Goal: Information Seeking & Learning: Learn about a topic

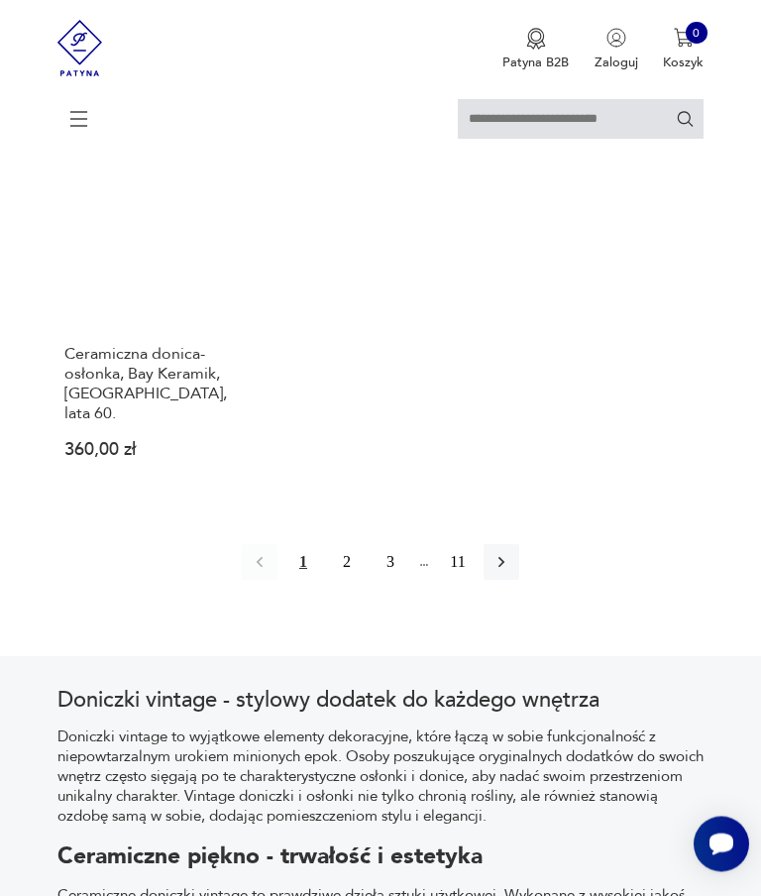
scroll to position [2574, 0]
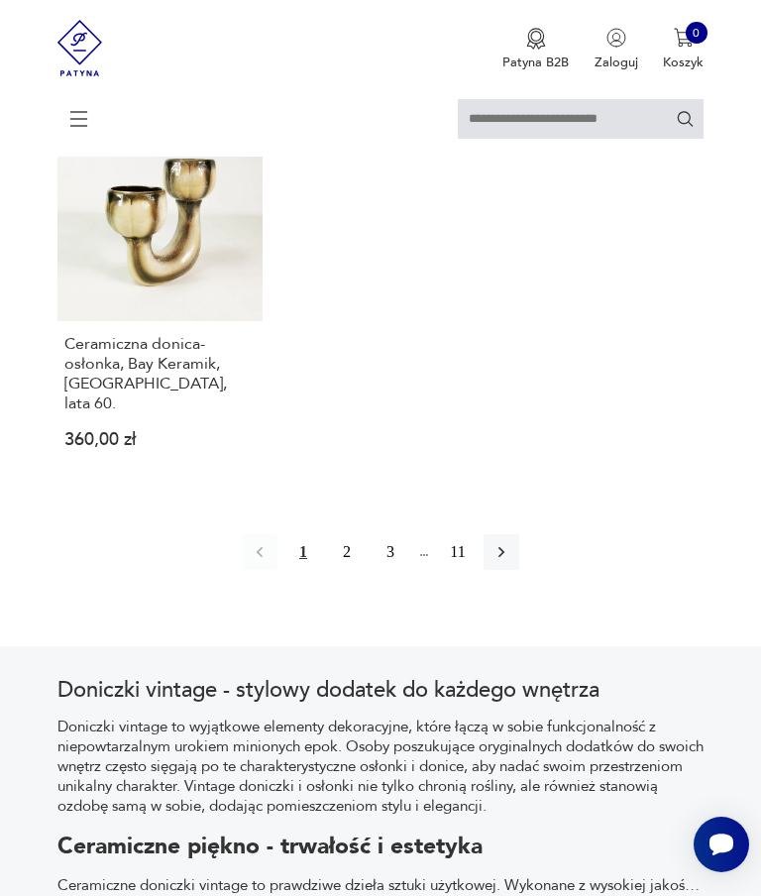
click at [520, 570] on button "button" at bounding box center [502, 552] width 36 height 36
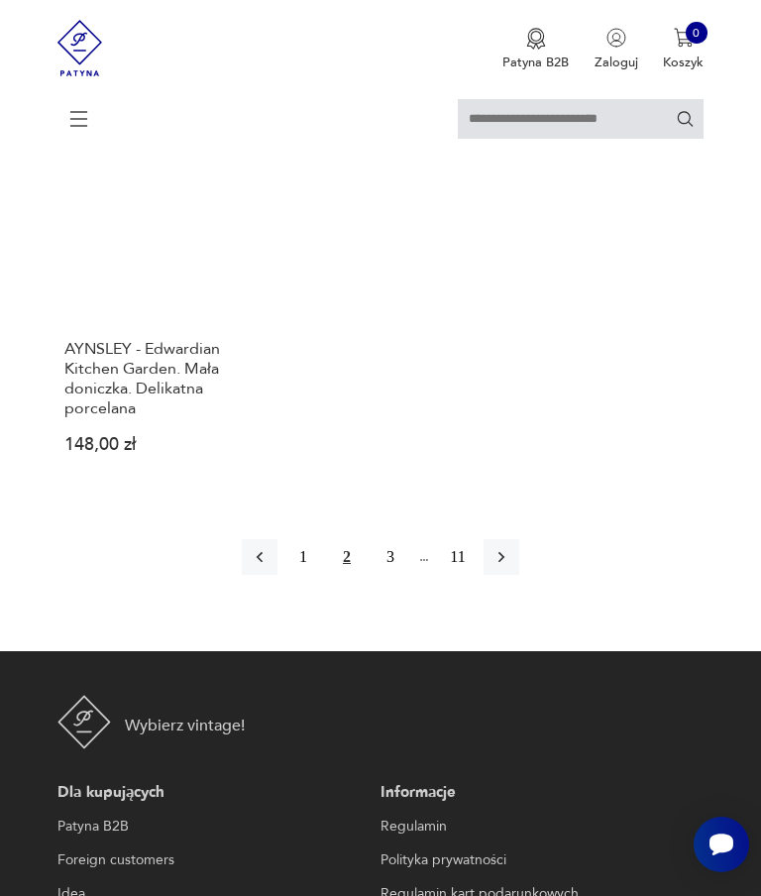
scroll to position [2700, 0]
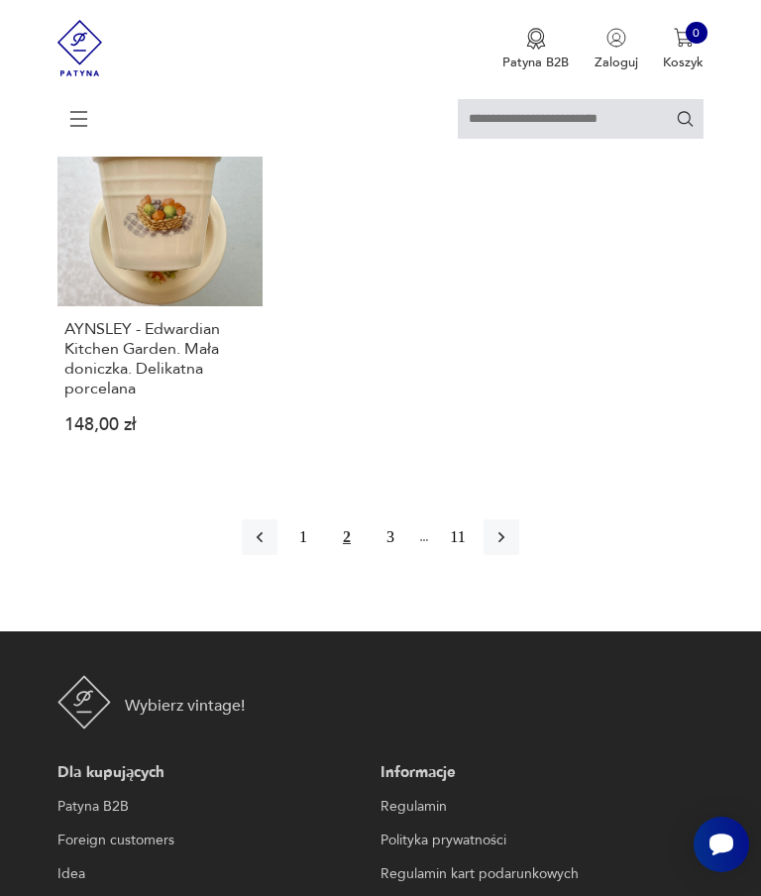
click at [512, 547] on icon "button" at bounding box center [502, 537] width 20 height 20
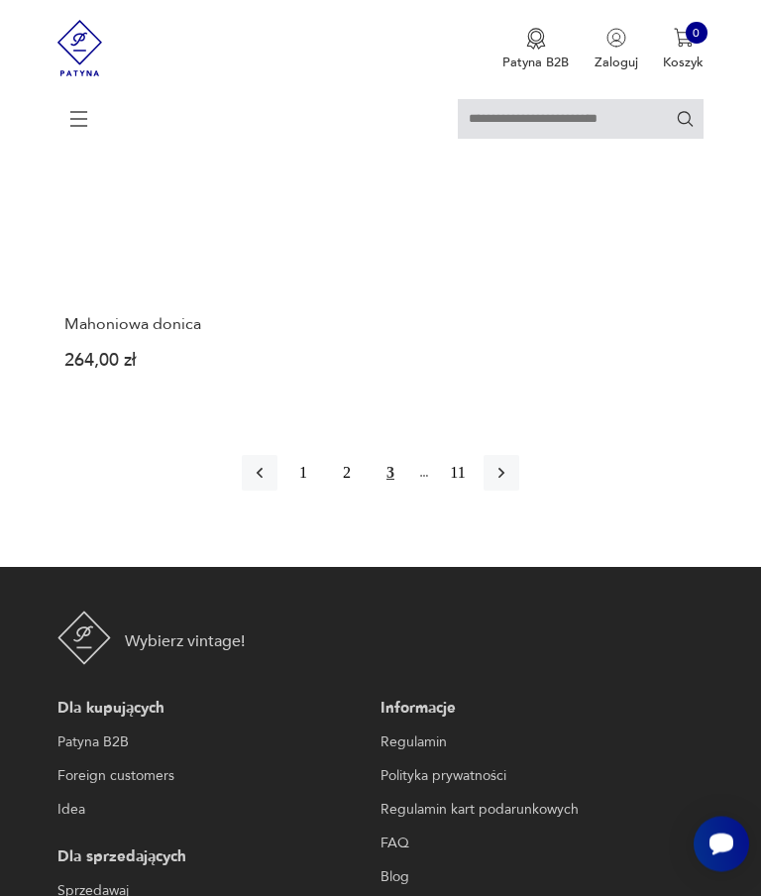
scroll to position [2639, 0]
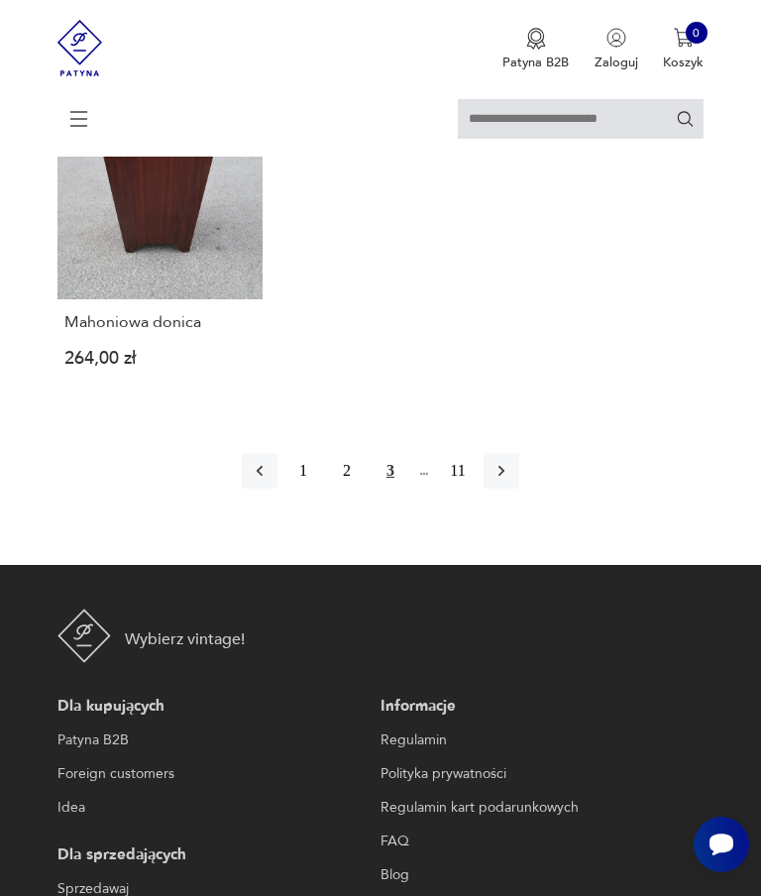
click at [512, 481] on icon "button" at bounding box center [502, 471] width 20 height 20
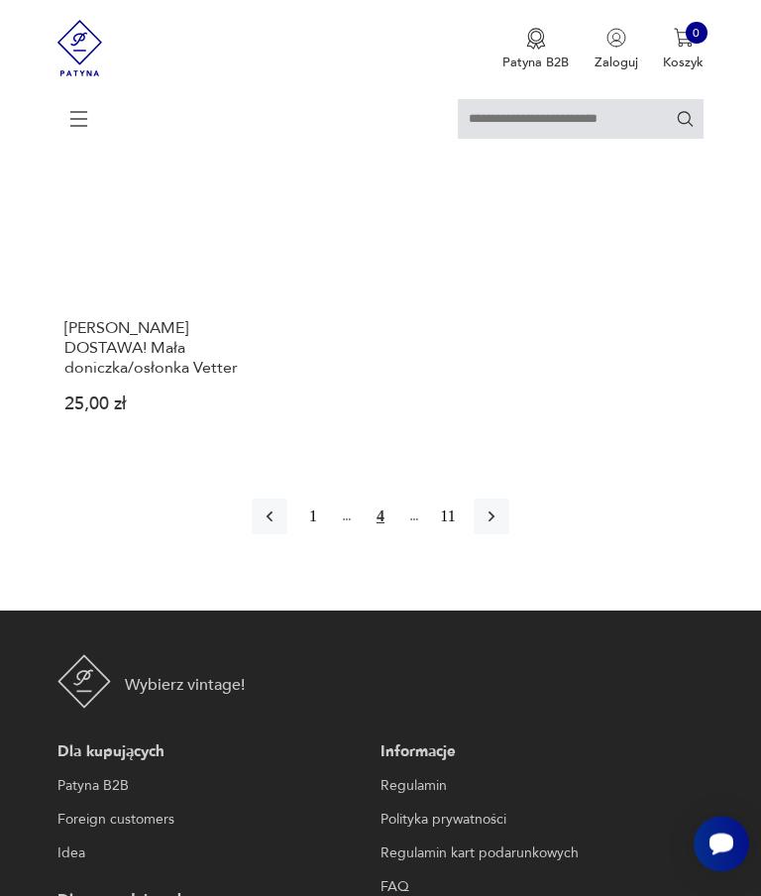
scroll to position [2475, 0]
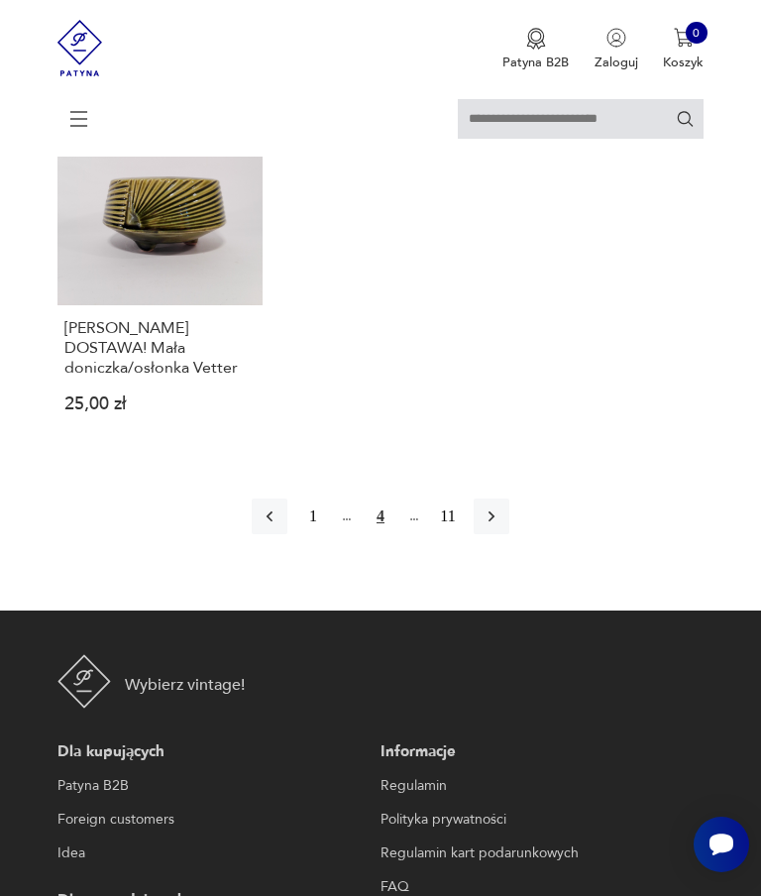
click at [510, 534] on button "button" at bounding box center [492, 517] width 36 height 36
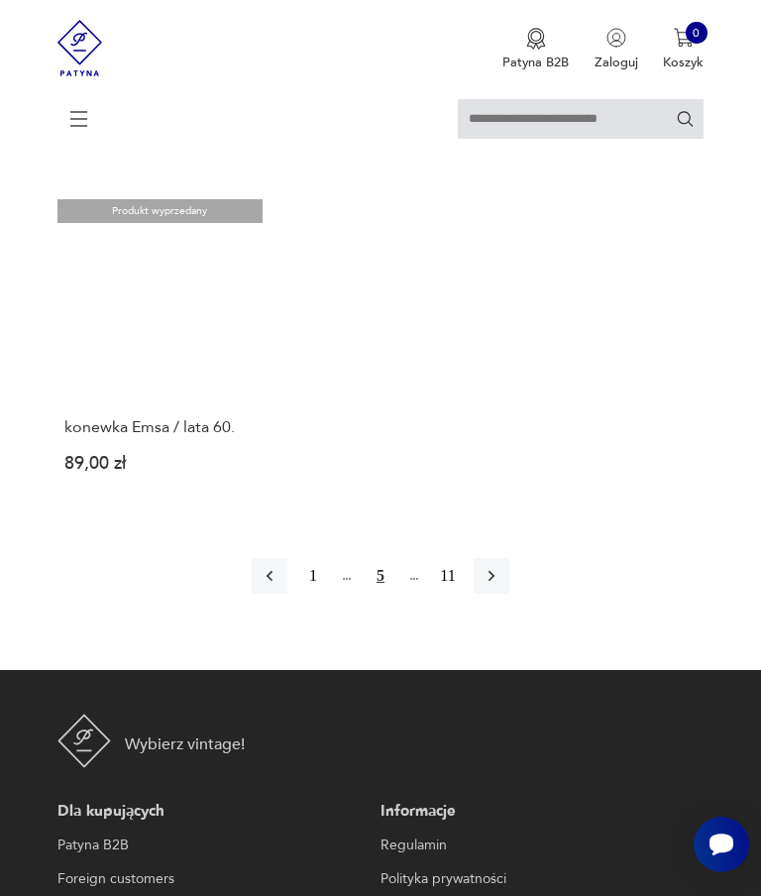
scroll to position [2300, 0]
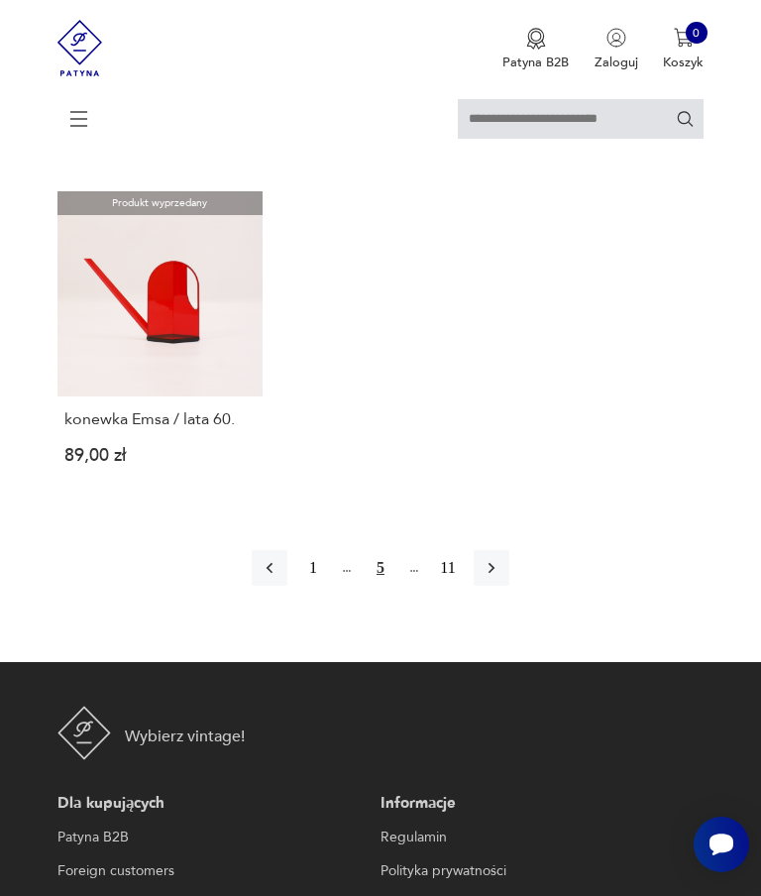
click at [502, 578] on icon "button" at bounding box center [492, 568] width 20 height 20
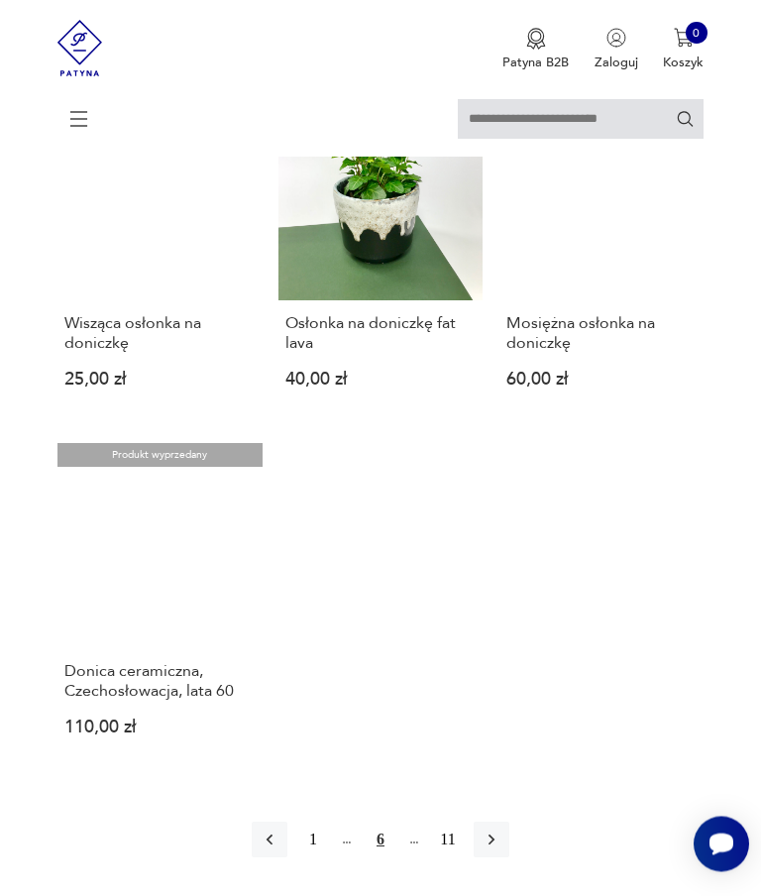
scroll to position [2063, 0]
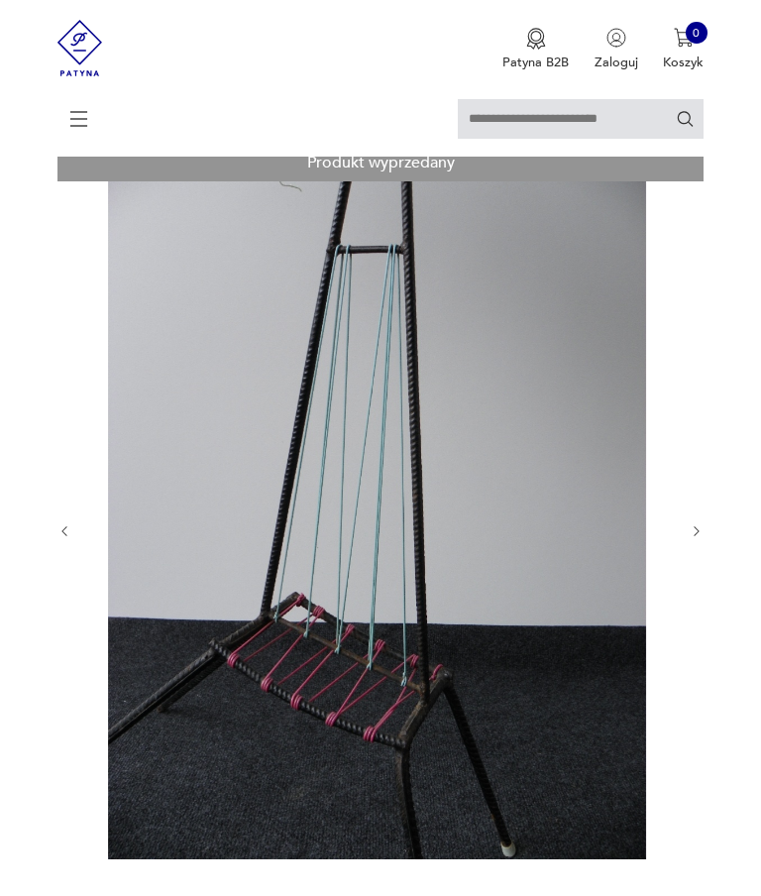
click at [690, 539] on icon "button" at bounding box center [697, 531] width 15 height 15
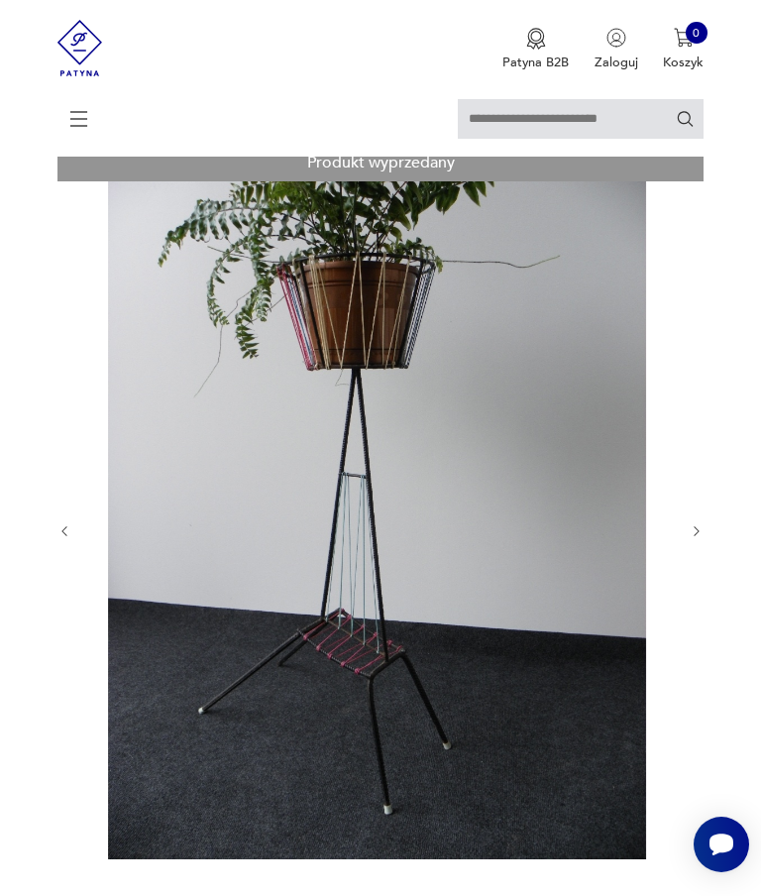
click at [683, 547] on div at bounding box center [381, 531] width 647 height 777
click at [690, 539] on icon "button" at bounding box center [697, 531] width 15 height 15
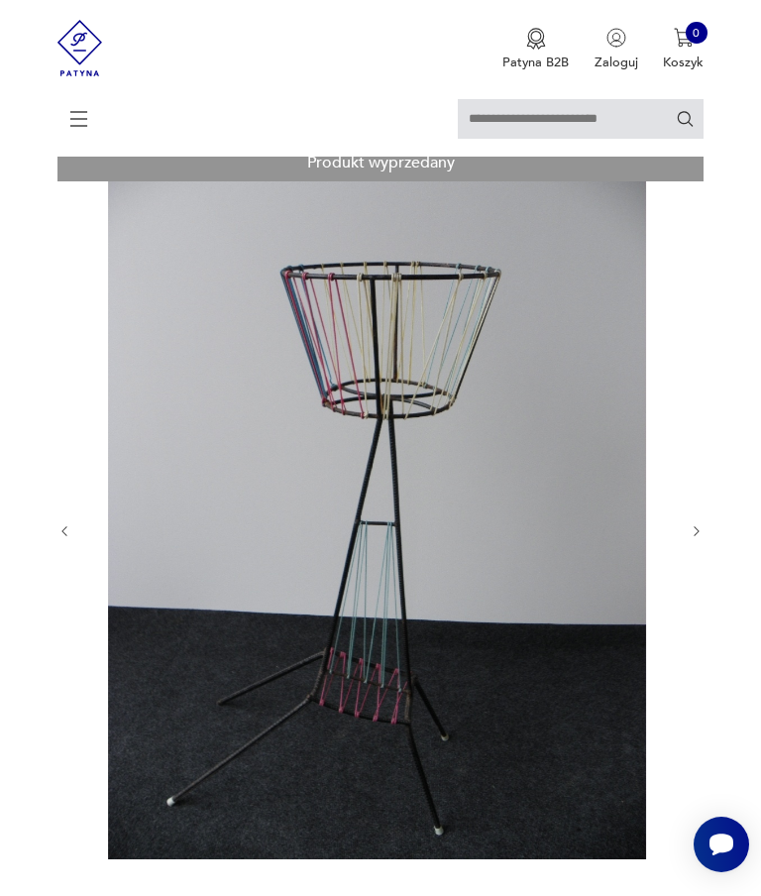
click at [696, 536] on icon "button" at bounding box center [696, 531] width 5 height 10
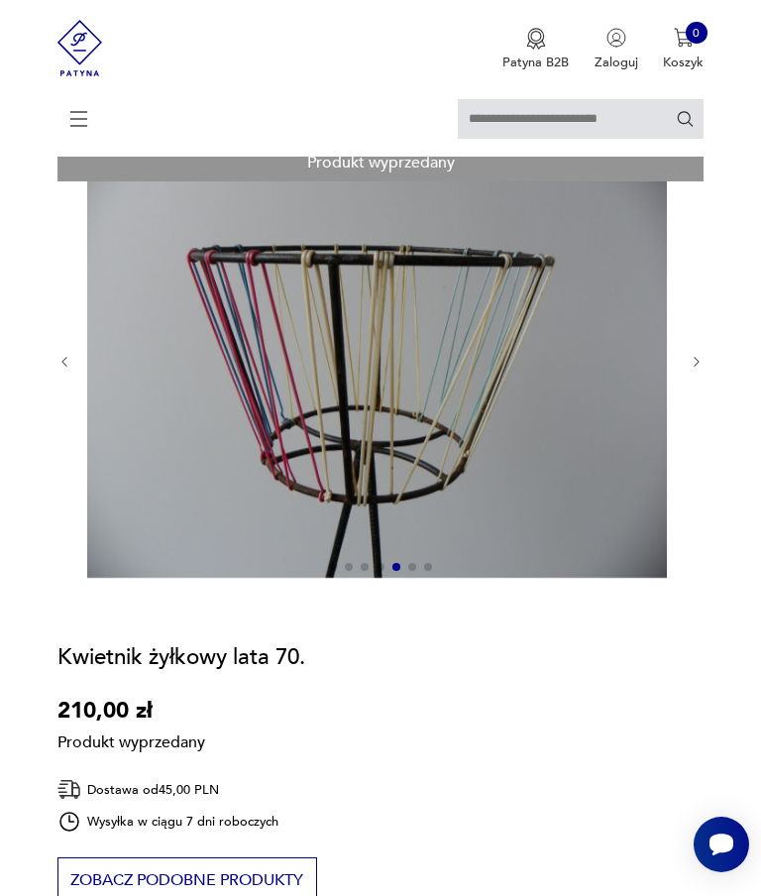
click at [699, 551] on div at bounding box center [381, 362] width 647 height 439
click at [700, 371] on button "button" at bounding box center [697, 363] width 15 height 16
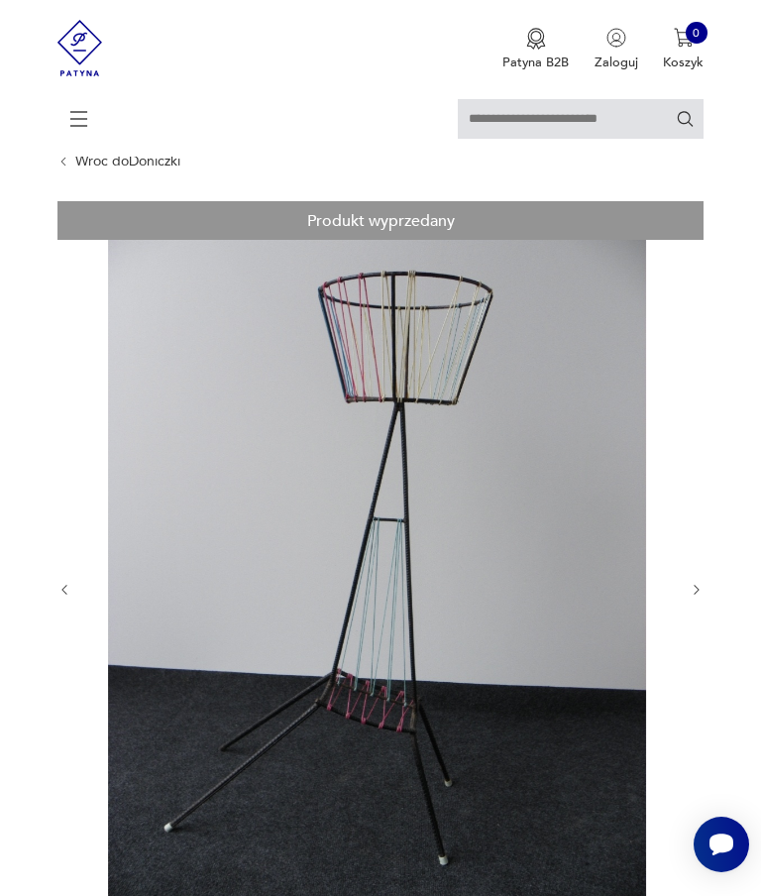
scroll to position [65, 0]
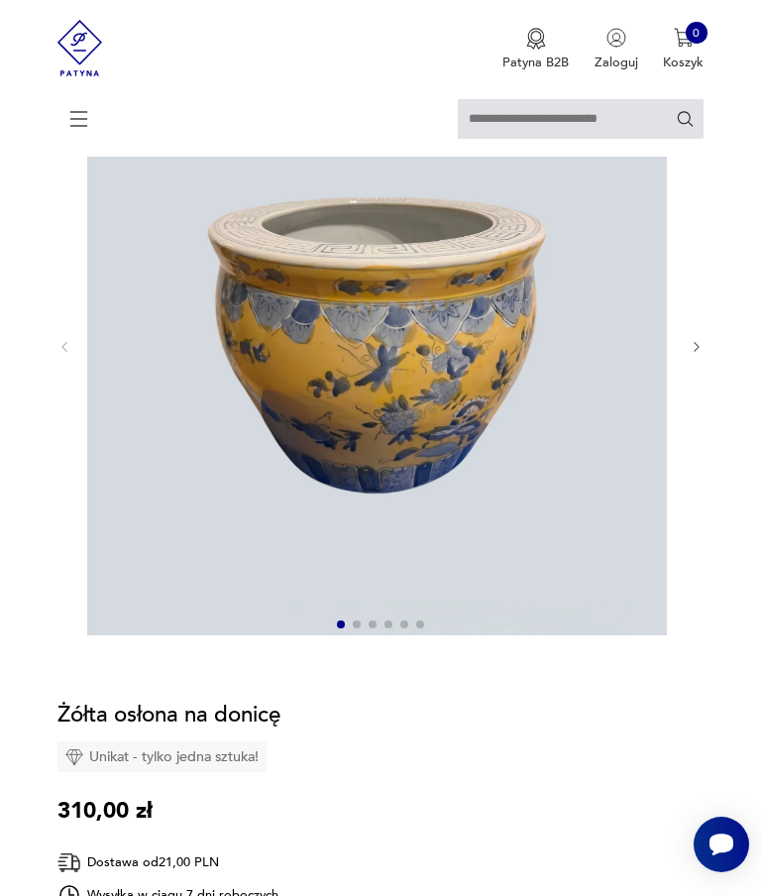
click at [694, 355] on icon "button" at bounding box center [697, 347] width 15 height 15
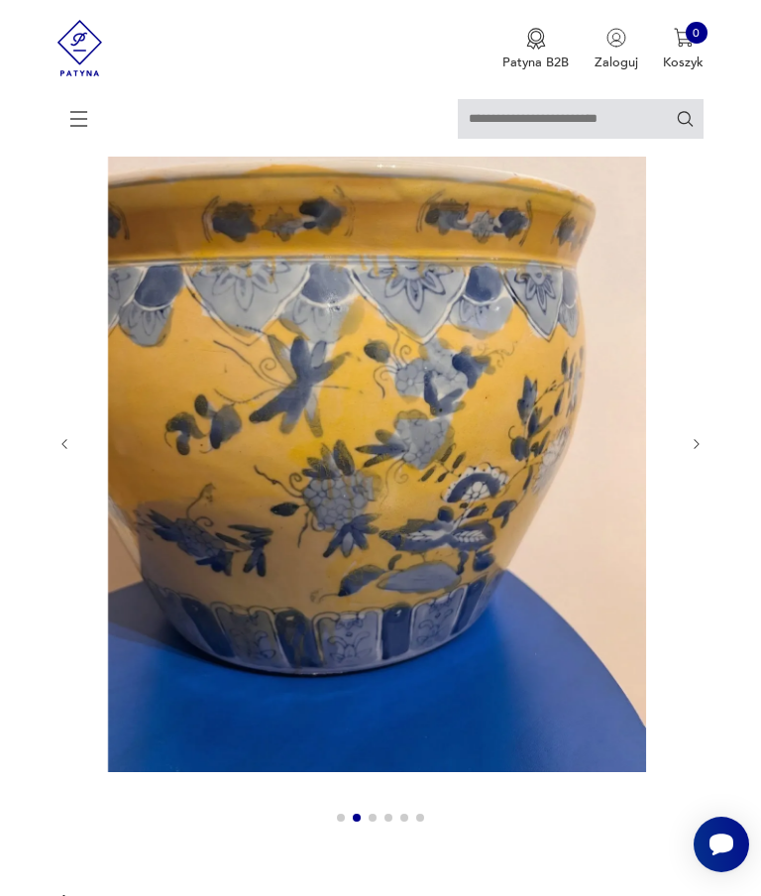
click at [696, 366] on div at bounding box center [381, 444] width 647 height 777
click at [690, 452] on icon "button" at bounding box center [697, 444] width 15 height 15
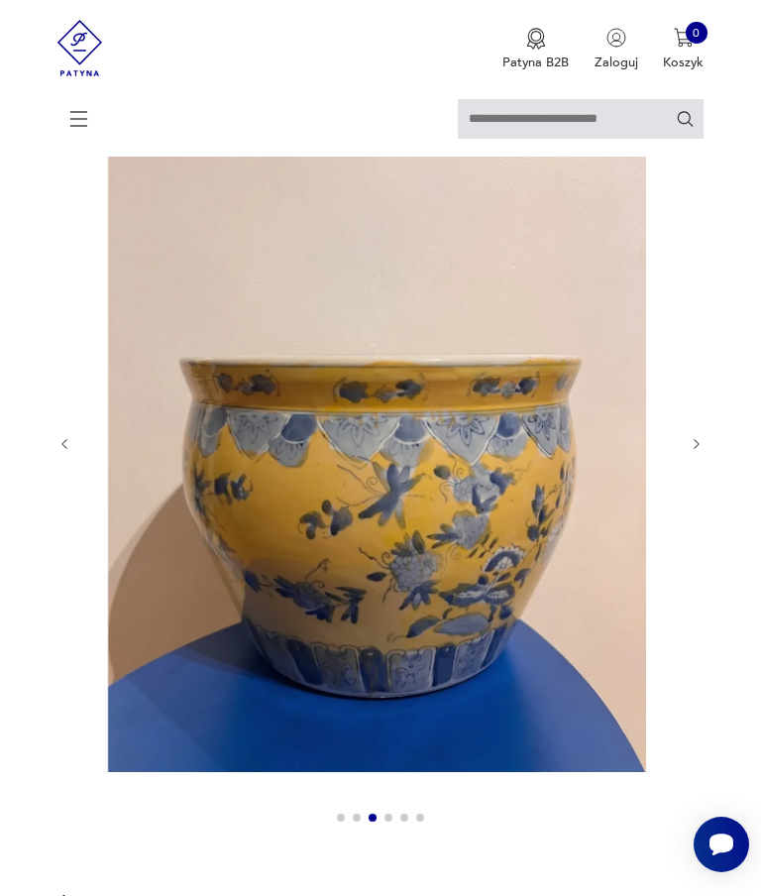
click at [696, 452] on icon "button" at bounding box center [697, 444] width 15 height 15
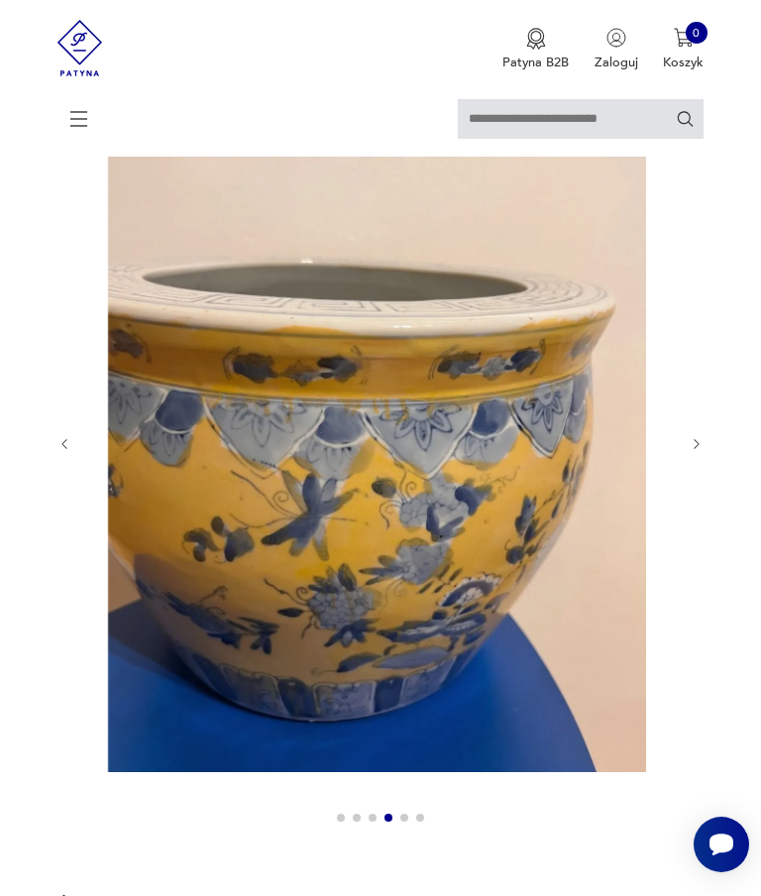
click at [698, 452] on icon "button" at bounding box center [697, 444] width 15 height 15
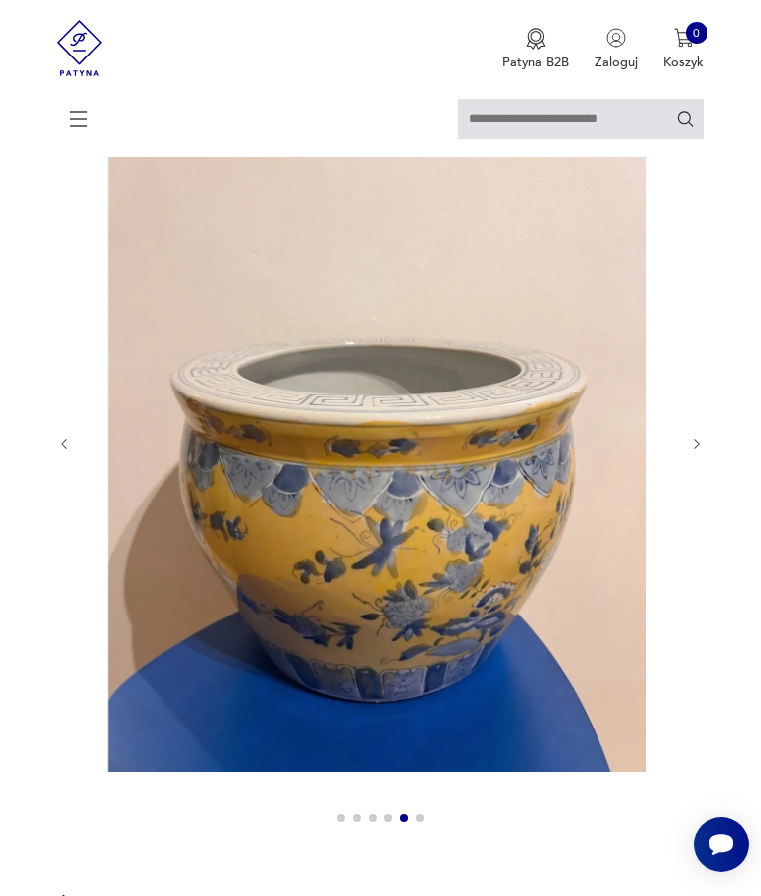
click at [694, 449] on icon "button" at bounding box center [696, 444] width 5 height 10
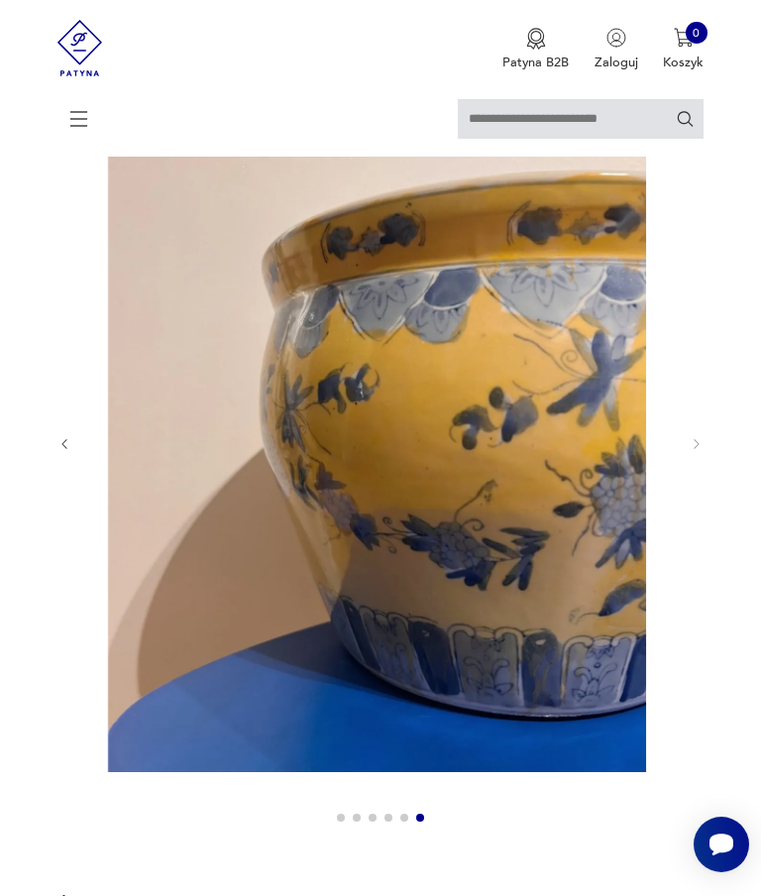
click at [694, 452] on icon "button" at bounding box center [697, 444] width 15 height 15
click at [691, 475] on div at bounding box center [381, 444] width 647 height 777
click at [687, 467] on div at bounding box center [381, 444] width 647 height 777
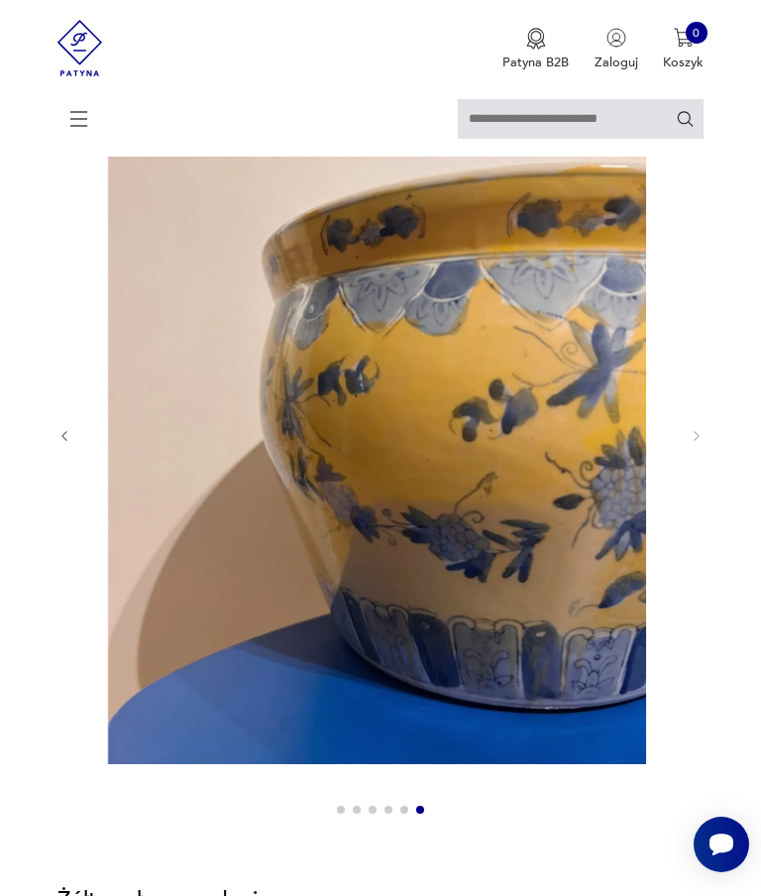
scroll to position [214, 0]
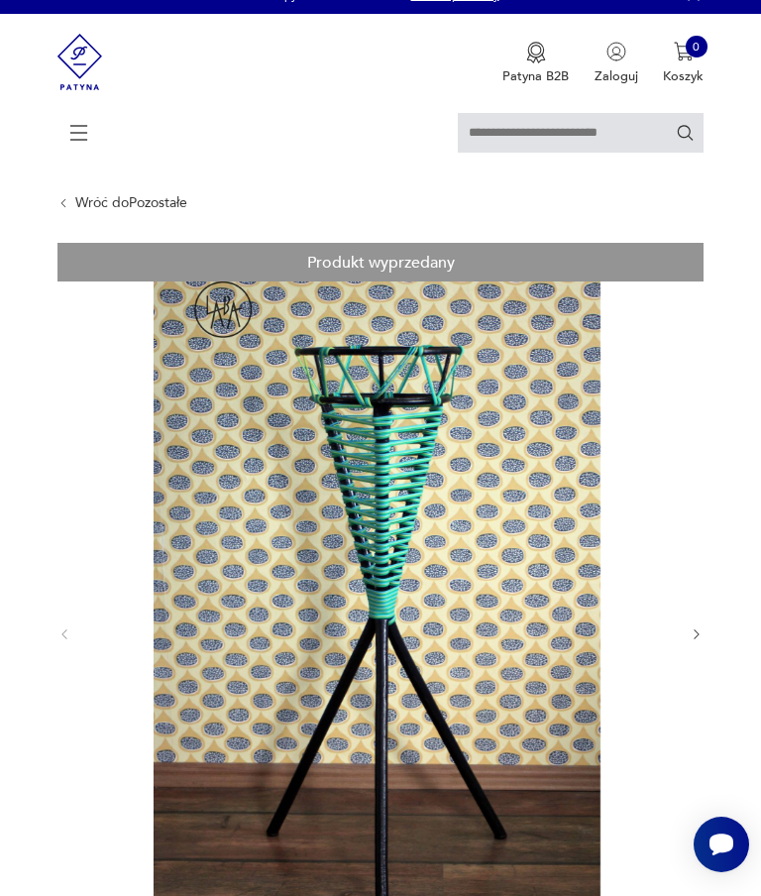
click at [592, 151] on input "text" at bounding box center [581, 133] width 246 height 40
type input "********"
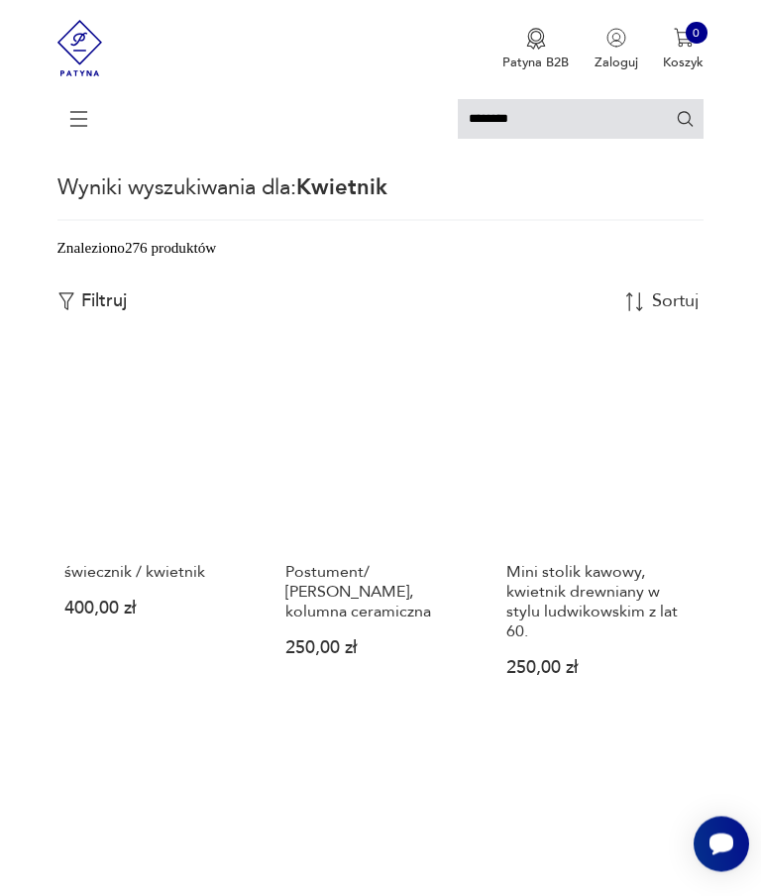
scroll to position [13, 0]
